Goal: Book appointment/travel/reservation

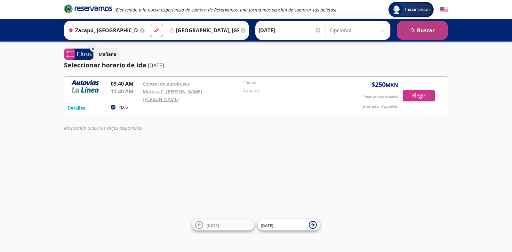
click at [415, 27] on button "search [GEOGRAPHIC_DATA]" at bounding box center [422, 30] width 51 height 19
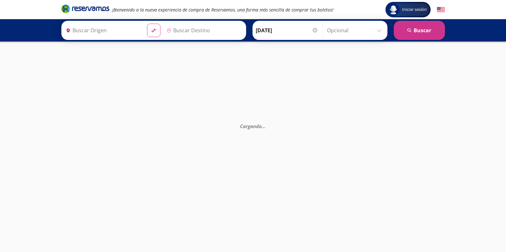
type input "Zacapú, [GEOGRAPHIC_DATA]"
type input "[GEOGRAPHIC_DATA], [GEOGRAPHIC_DATA]"
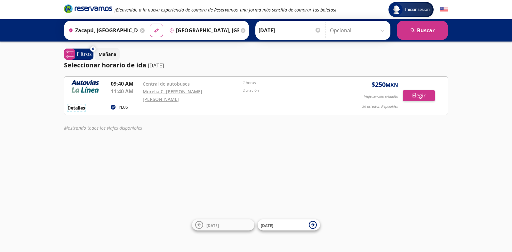
click at [75, 105] on button "Detalles" at bounding box center [77, 108] width 18 height 7
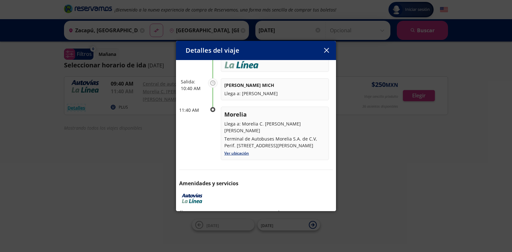
scroll to position [105, 0]
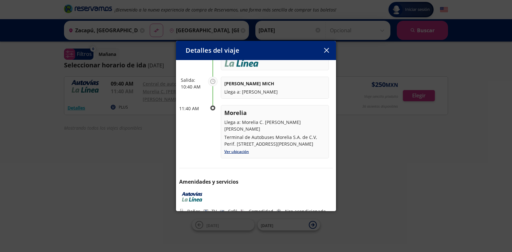
click at [328, 51] on icon "button" at bounding box center [326, 50] width 5 height 5
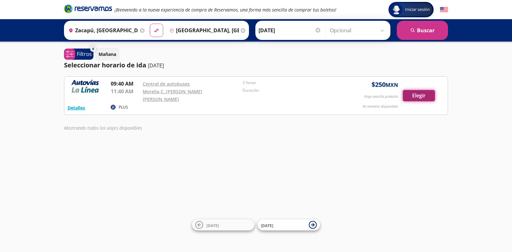
click at [418, 92] on button "Elegir" at bounding box center [419, 95] width 32 height 11
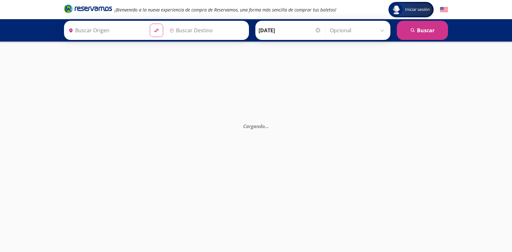
type input "Zacapú, [GEOGRAPHIC_DATA]"
type input "[GEOGRAPHIC_DATA], [GEOGRAPHIC_DATA]"
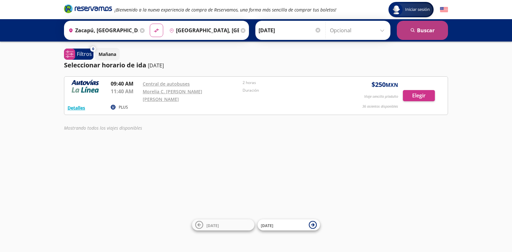
click at [423, 31] on button "search [GEOGRAPHIC_DATA]" at bounding box center [422, 30] width 51 height 19
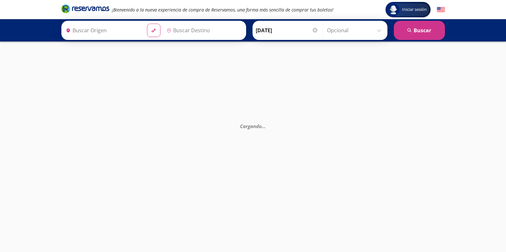
type input "Zacapú, [GEOGRAPHIC_DATA]"
type input "[GEOGRAPHIC_DATA], [GEOGRAPHIC_DATA]"
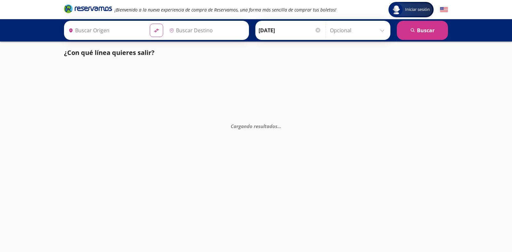
type input "Zacapú, [GEOGRAPHIC_DATA]"
type input "[GEOGRAPHIC_DATA], [GEOGRAPHIC_DATA]"
type input "Zacapú, [GEOGRAPHIC_DATA]"
type input "[GEOGRAPHIC_DATA], [GEOGRAPHIC_DATA]"
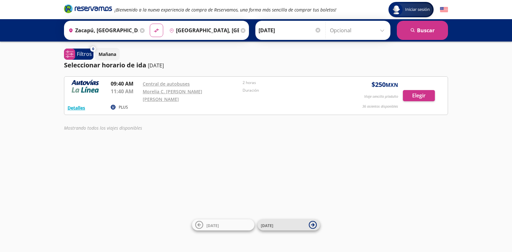
click at [313, 225] on icon at bounding box center [313, 225] width 4 height 4
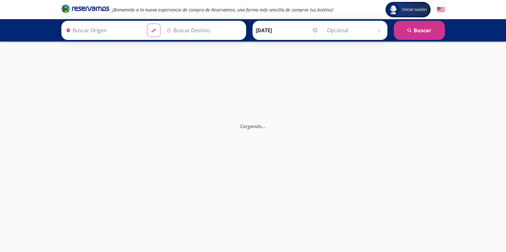
type input "Zacapú, [GEOGRAPHIC_DATA]"
type input "[GEOGRAPHIC_DATA], [GEOGRAPHIC_DATA]"
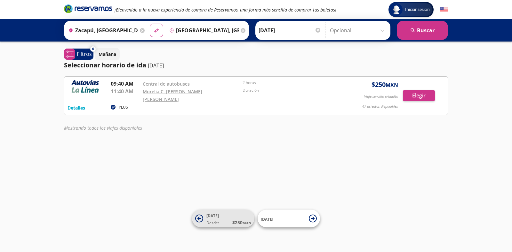
click at [200, 217] on icon at bounding box center [199, 219] width 8 height 8
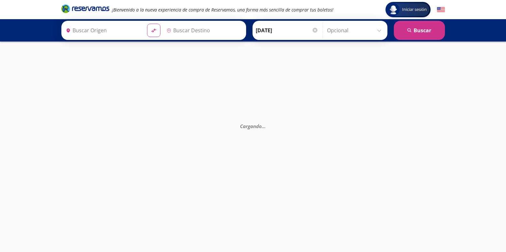
type input "Zacapú, [GEOGRAPHIC_DATA]"
type input "[GEOGRAPHIC_DATA], [GEOGRAPHIC_DATA]"
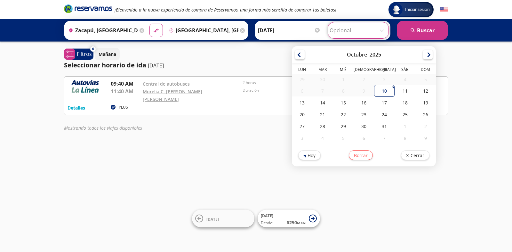
click at [381, 30] on input "Opcional" at bounding box center [358, 30] width 57 height 16
click at [211, 140] on div "Iniciar sesión Iniciar sesión ¡Bienvenido a la nueva experiencia de compra de R…" at bounding box center [256, 126] width 512 height 252
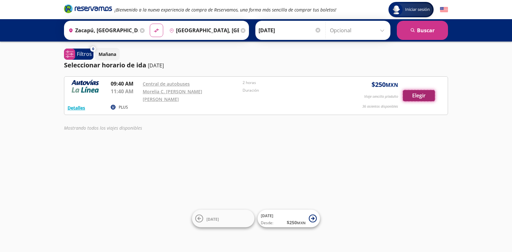
click at [416, 92] on button "Elegir" at bounding box center [419, 95] width 32 height 11
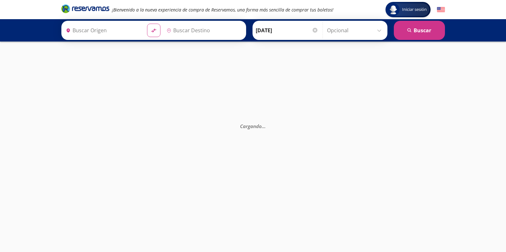
type input "Zacapú, [GEOGRAPHIC_DATA]"
type input "[GEOGRAPHIC_DATA], [GEOGRAPHIC_DATA]"
type input "Zacapú, [GEOGRAPHIC_DATA]"
type input "[GEOGRAPHIC_DATA], [GEOGRAPHIC_DATA]"
type input "Zacapú, [GEOGRAPHIC_DATA]"
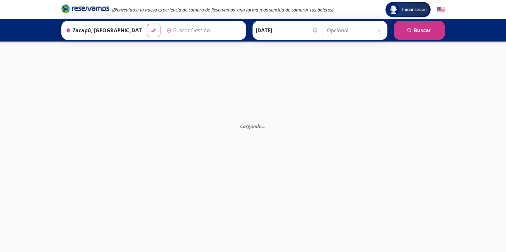
type input "[GEOGRAPHIC_DATA], [GEOGRAPHIC_DATA]"
